Goal: Transaction & Acquisition: Purchase product/service

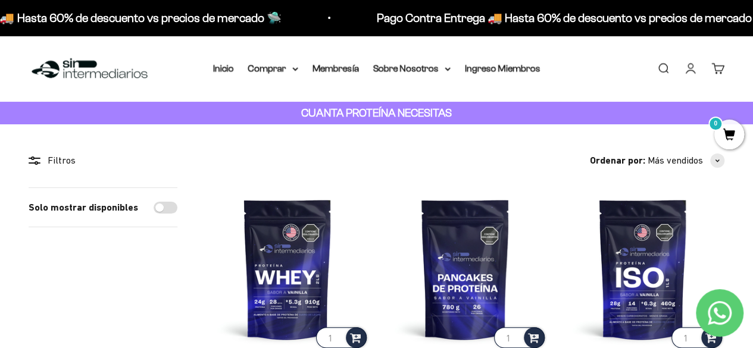
click at [660, 67] on link "Buscar" at bounding box center [662, 68] width 13 height 13
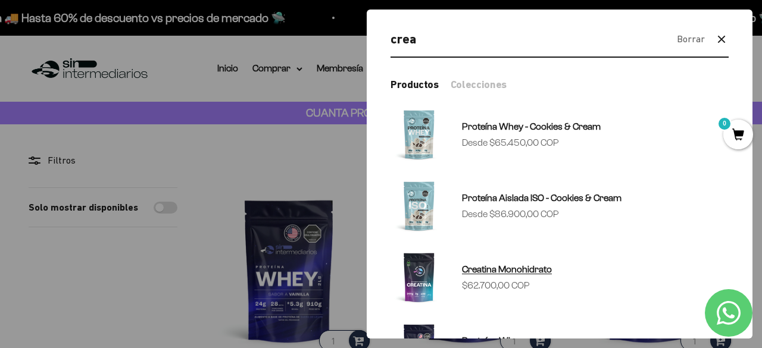
type input "crea"
click at [414, 278] on img at bounding box center [418, 277] width 57 height 57
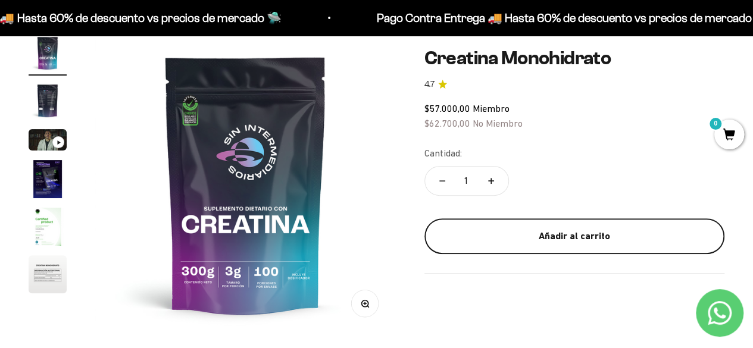
click at [568, 240] on div "Añadir al carrito" at bounding box center [574, 235] width 252 height 15
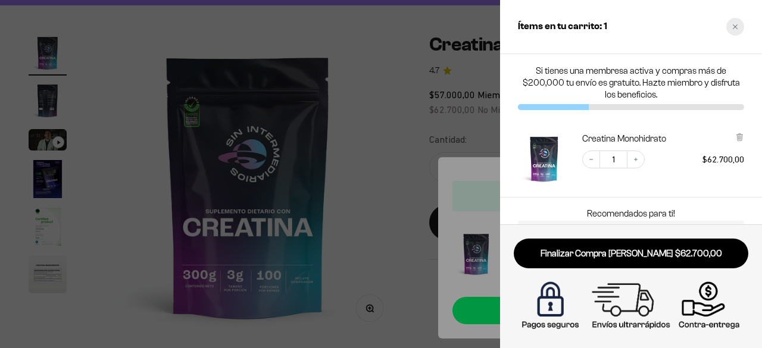
click at [737, 28] on icon "Close cart" at bounding box center [735, 27] width 6 height 6
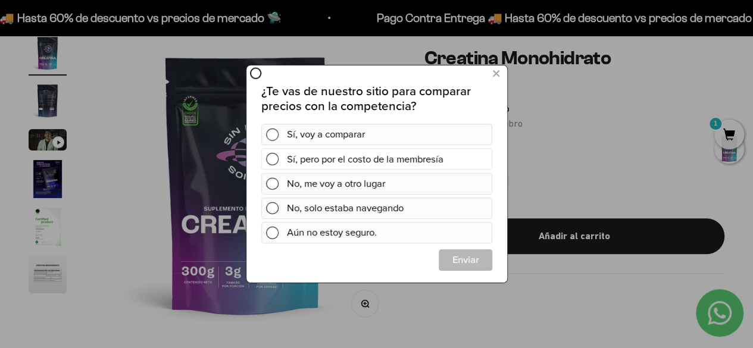
click at [273, 161] on span at bounding box center [271, 159] width 12 height 12
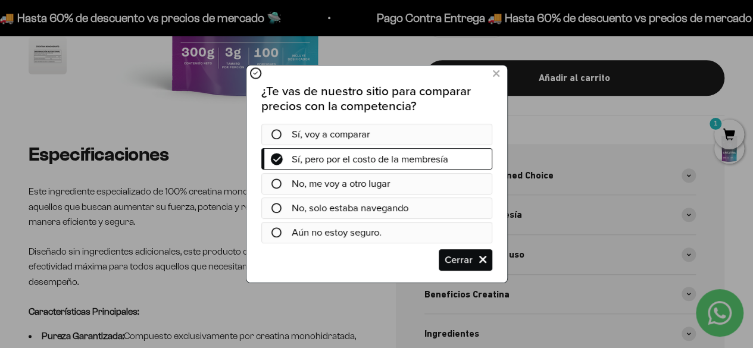
scroll to position [357, 0]
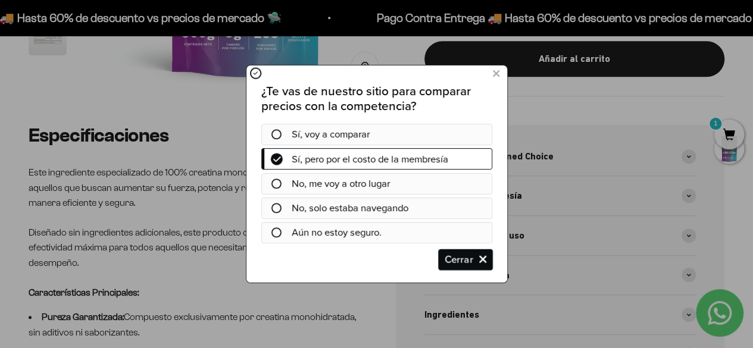
click at [466, 264] on span "Cerrar" at bounding box center [465, 259] width 52 height 21
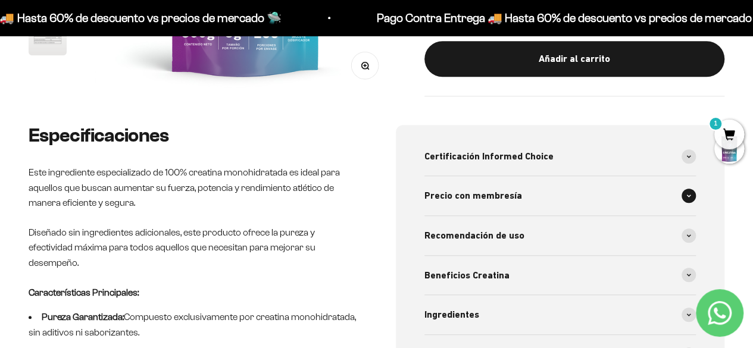
click at [486, 193] on span "Precio con membresía" at bounding box center [473, 195] width 98 height 15
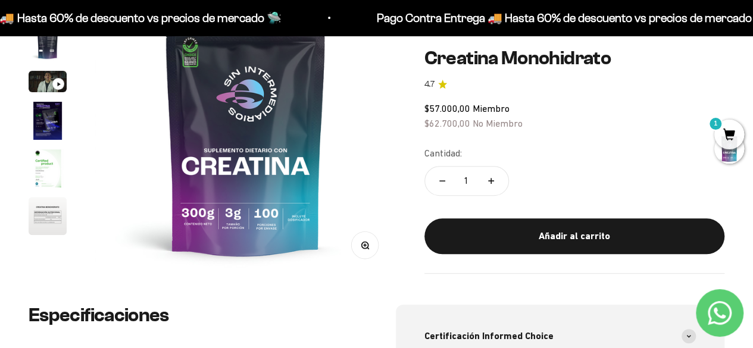
scroll to position [179, 0]
